Goal: Information Seeking & Learning: Learn about a topic

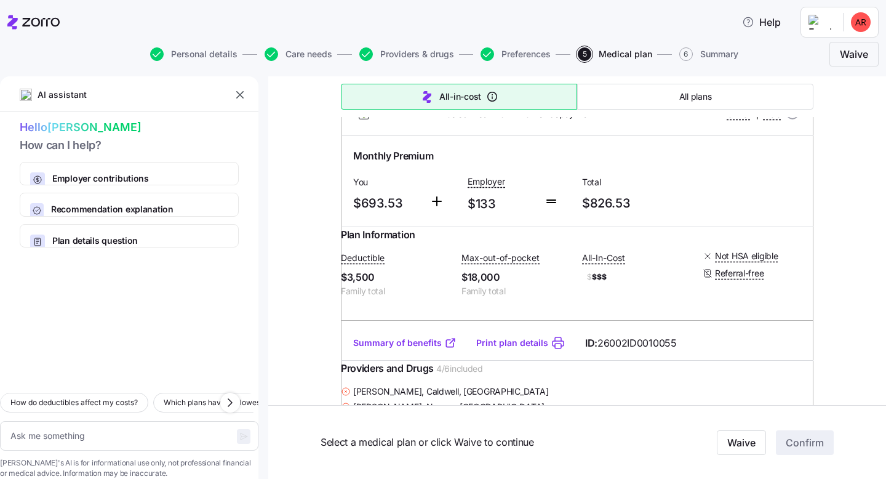
scroll to position [4250, 0]
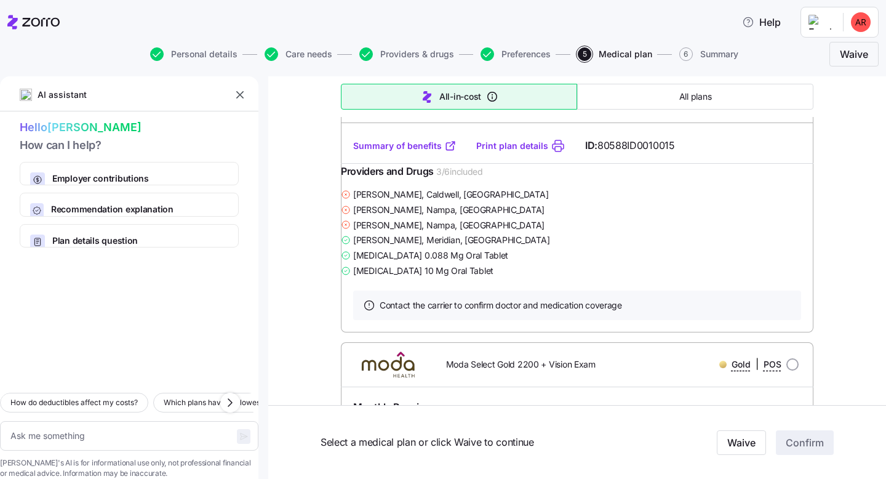
scroll to position [0, 0]
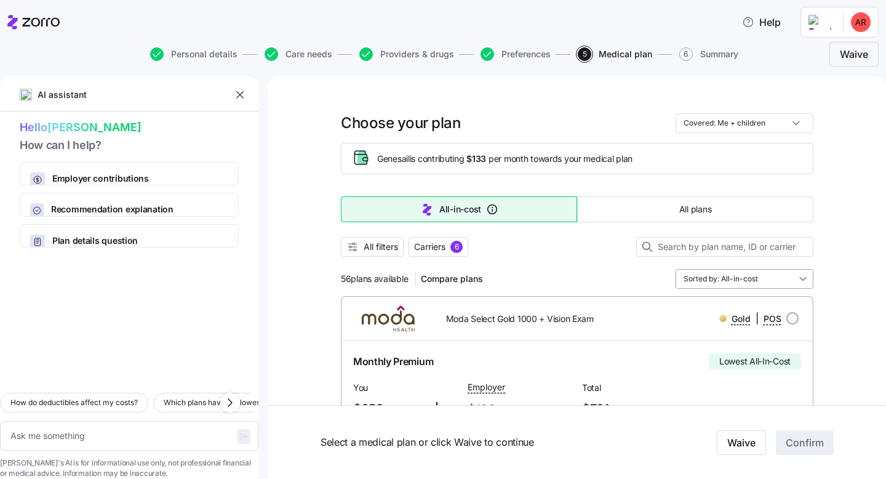
click at [747, 282] on input "Sorted by: All-in-cost" at bounding box center [745, 279] width 138 height 20
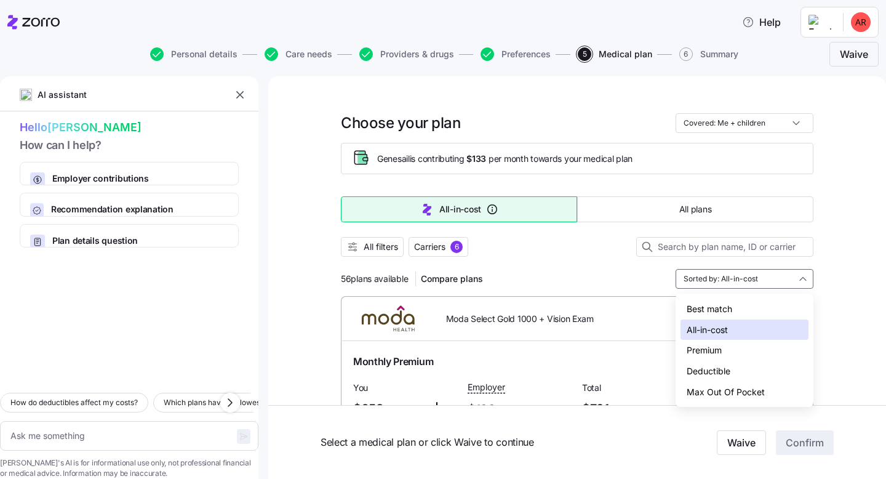
click at [712, 356] on div "Premium" at bounding box center [744, 350] width 128 height 21
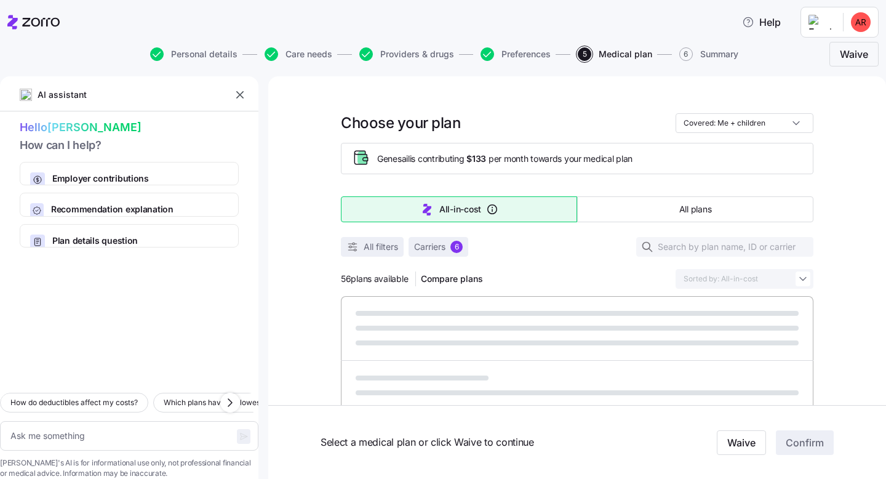
type textarea "x"
type input "Sorted by: Premium"
type textarea "x"
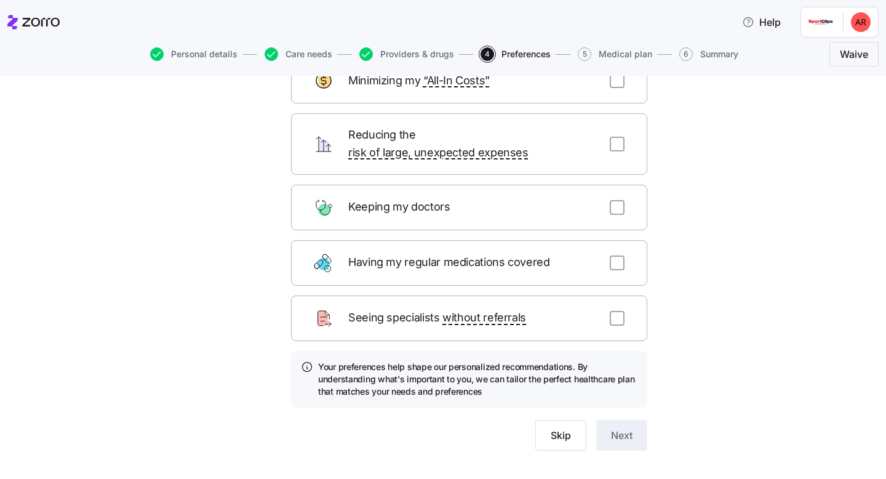
scroll to position [108, 0]
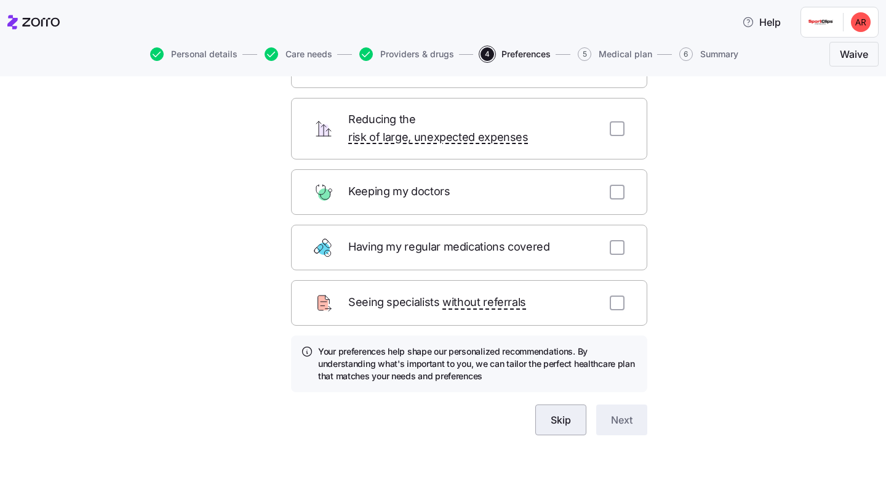
click at [560, 412] on button "Skip" at bounding box center [560, 419] width 51 height 31
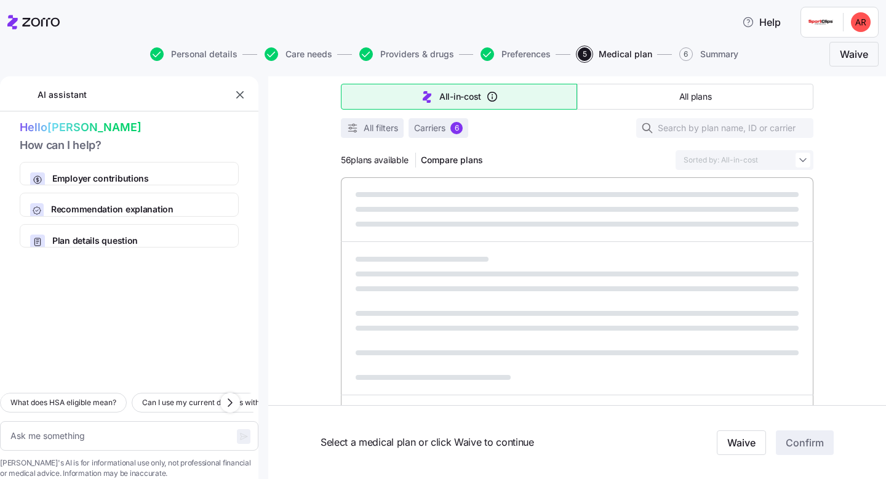
scroll to position [122, 0]
type textarea "x"
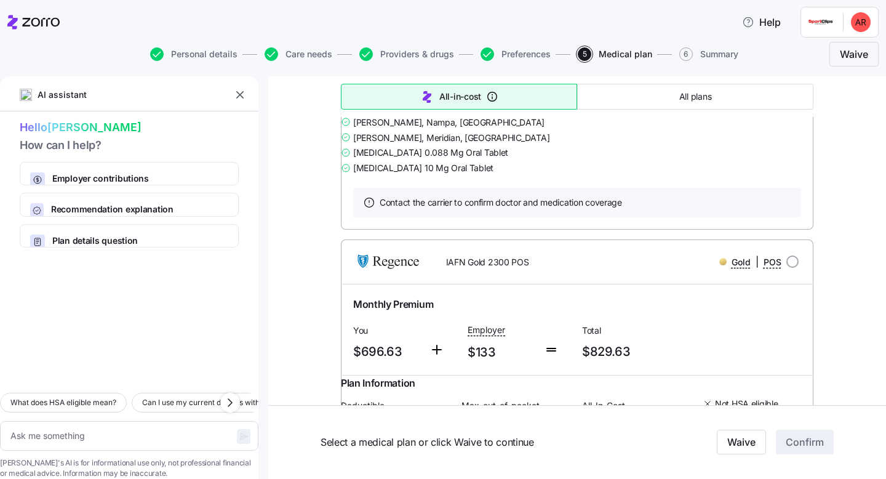
scroll to position [1857, 0]
